Goal: Task Accomplishment & Management: Complete application form

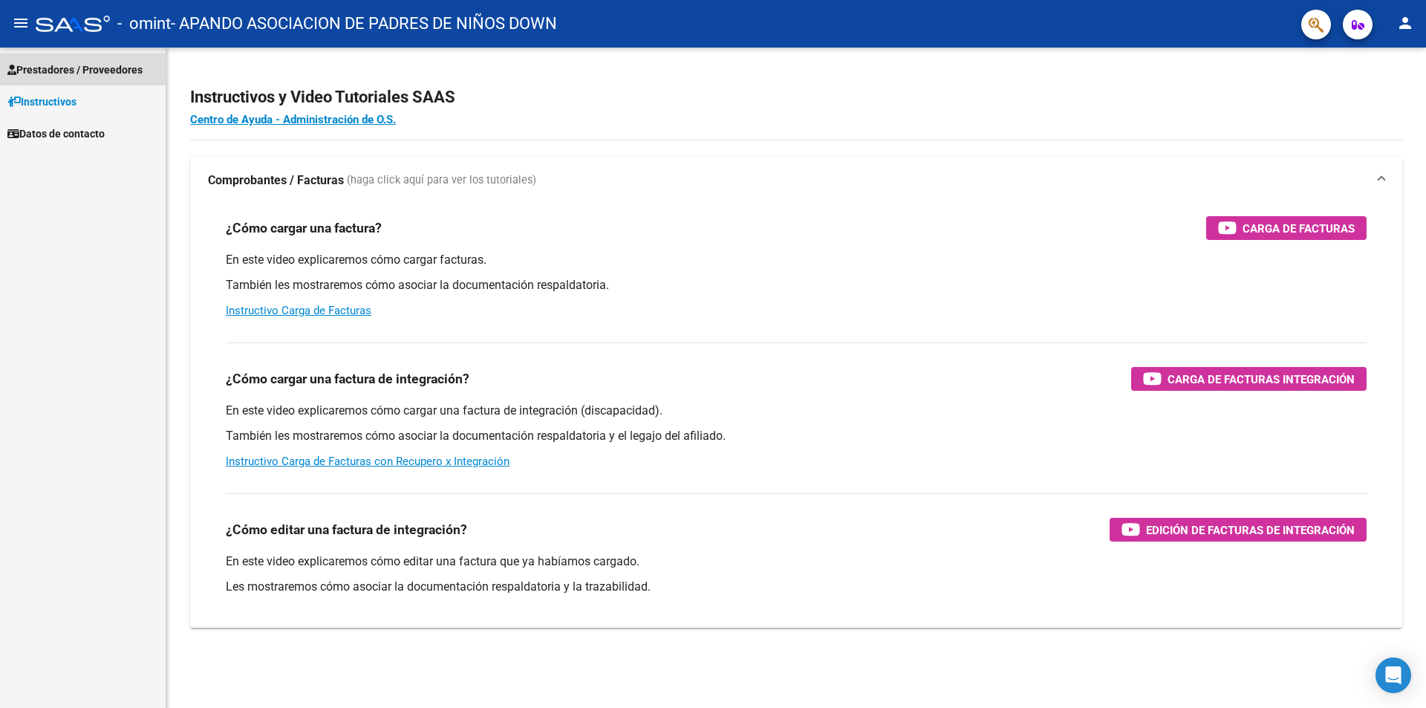
click at [88, 63] on span "Prestadores / Proveedores" at bounding box center [74, 70] width 135 height 16
click at [19, 67] on span "Prestadores / Proveedores" at bounding box center [74, 70] width 135 height 16
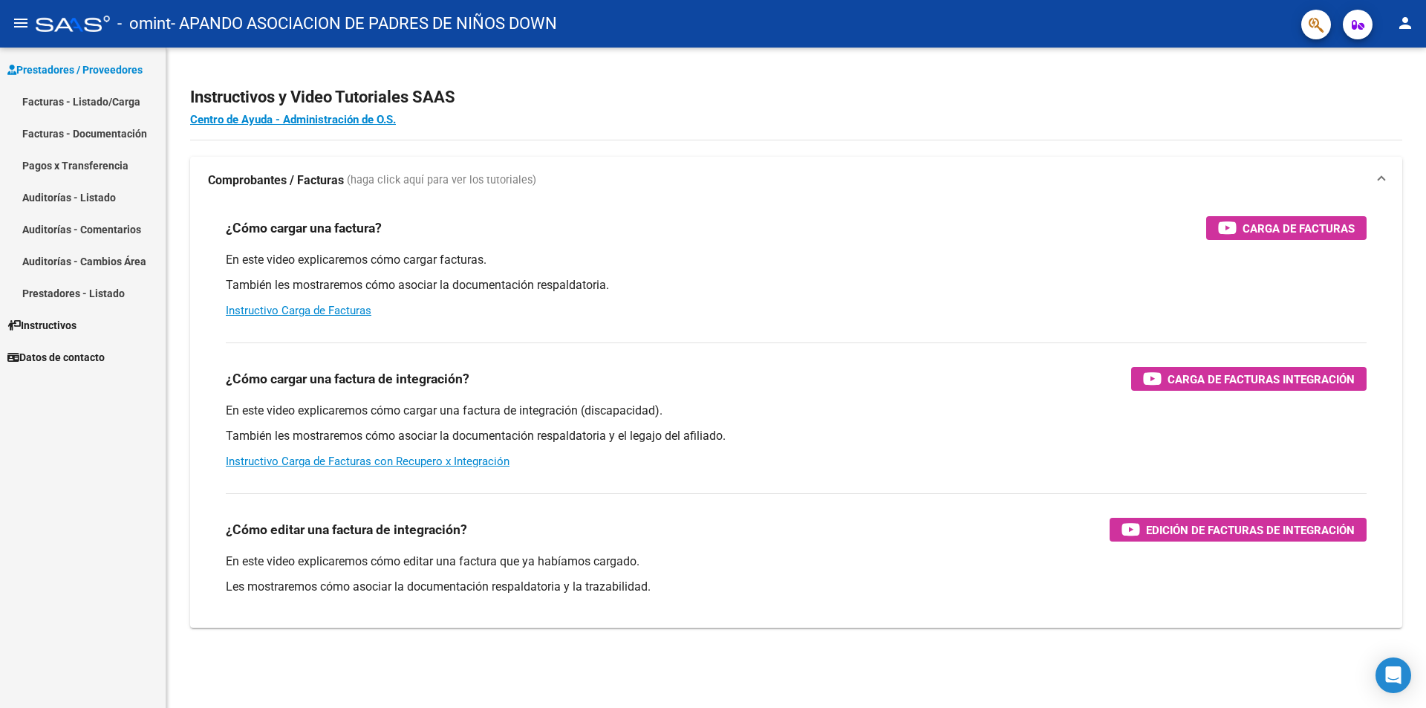
click at [52, 93] on link "Facturas - Listado/Carga" at bounding box center [83, 101] width 166 height 32
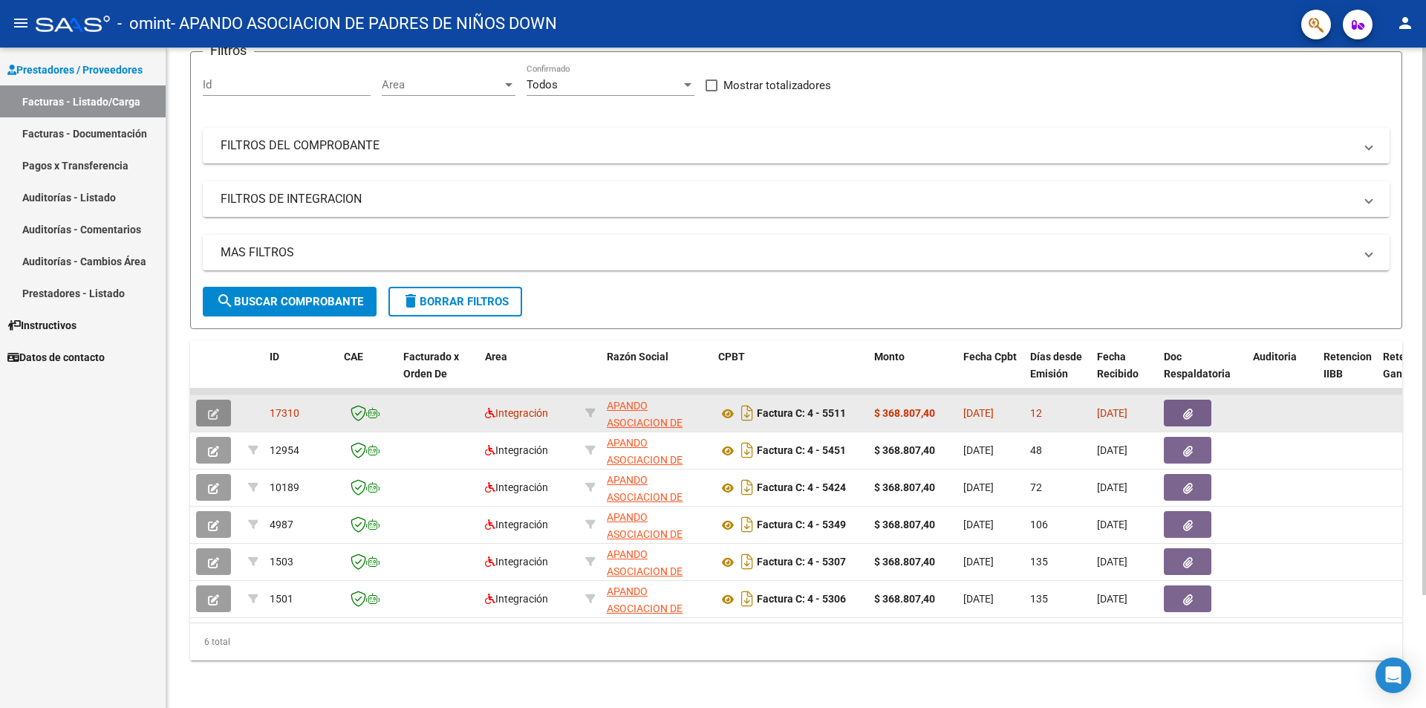
click at [215, 409] on icon "button" at bounding box center [213, 414] width 11 height 11
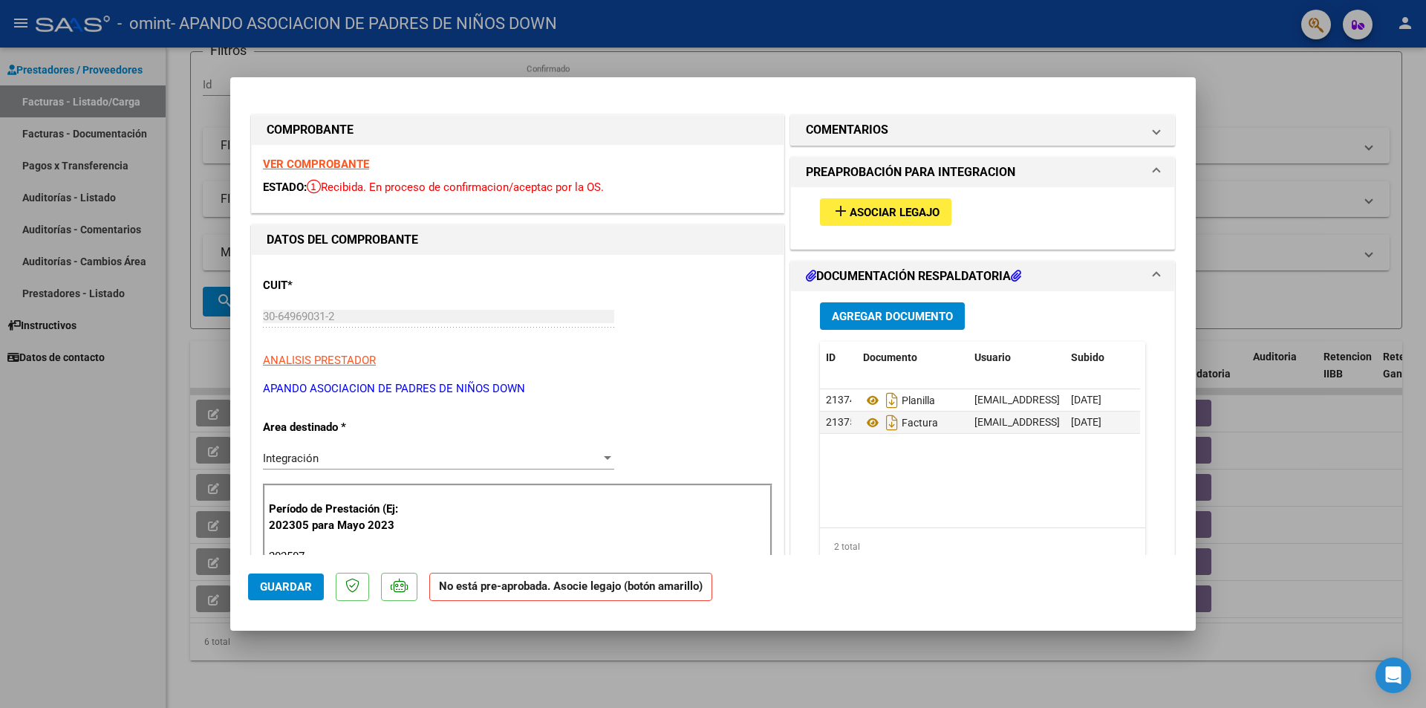
click at [850, 215] on span "Asociar Legajo" at bounding box center [895, 212] width 90 height 13
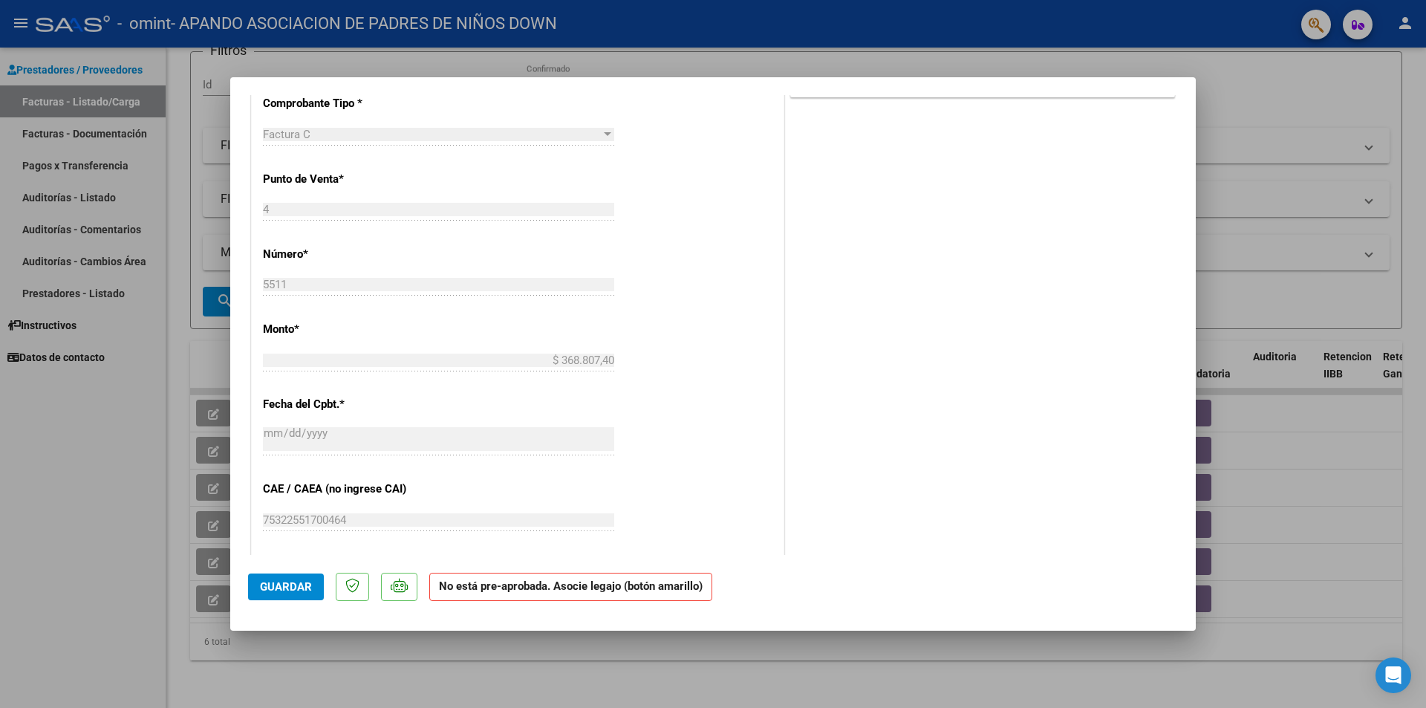
type input "$ 0,00"
